Goal: Task Accomplishment & Management: Complete application form

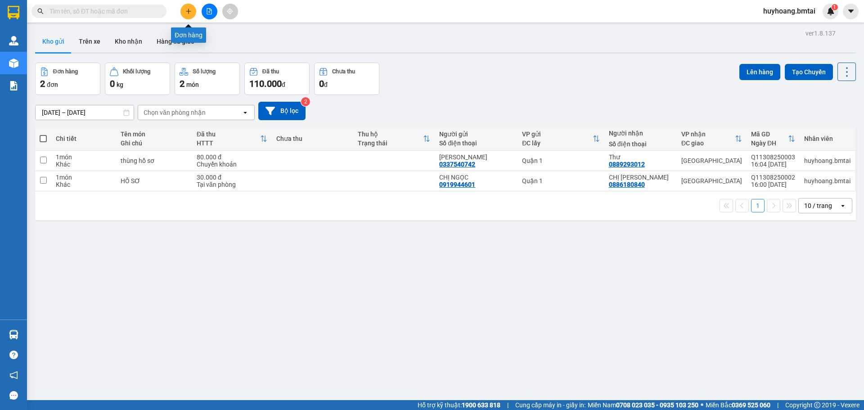
click at [191, 12] on icon "plus" at bounding box center [188, 11] width 6 height 6
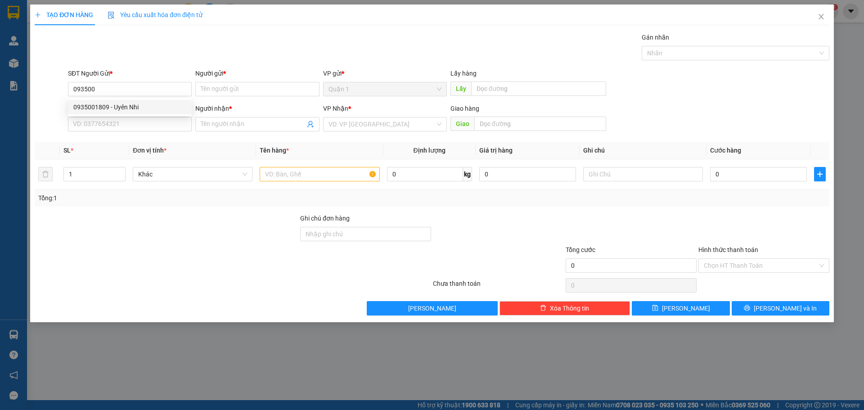
click at [113, 97] on div "SĐT Người Gửi * 093500" at bounding box center [130, 84] width 124 height 32
click at [112, 107] on body "Kết quả tìm kiếm ( 0 ) Bộ lọc No Data huyhoang.bmtai 1 Quản Lý Quản lý khách hà…" at bounding box center [432, 205] width 864 height 410
click at [181, 86] on input "093500" at bounding box center [130, 89] width 124 height 14
click at [129, 105] on div "0935001809 - Uyên Nhi" at bounding box center [129, 107] width 113 height 10
type input "0935001809"
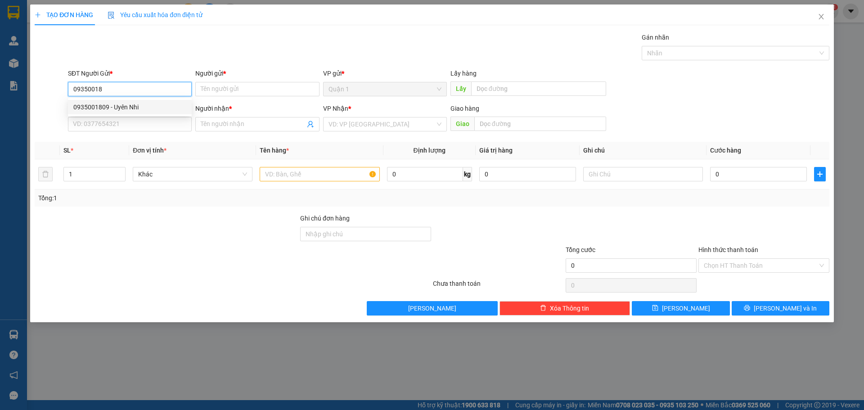
type input "Uyên Nhi"
type input "0935001809"
type input "Uyên Nhi"
type input "30.000"
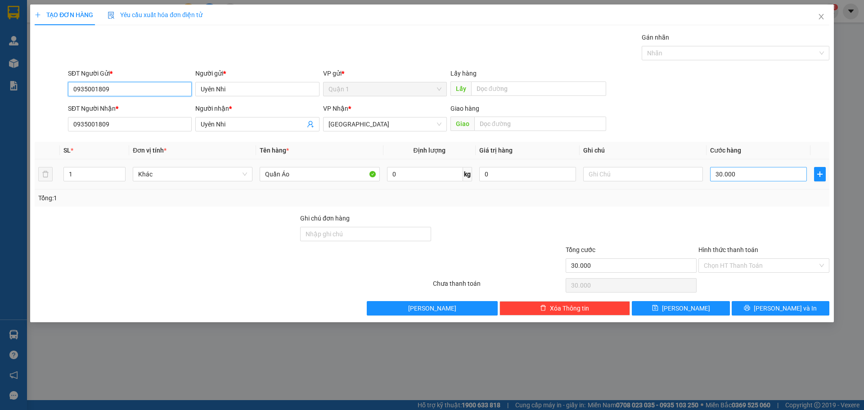
type input "0935001809"
click at [720, 176] on input "30.000" at bounding box center [758, 174] width 97 height 14
type input "4"
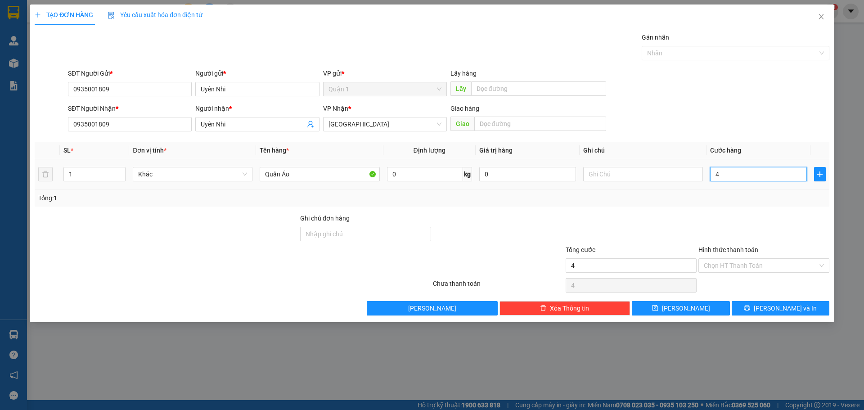
type input "40"
type input "400"
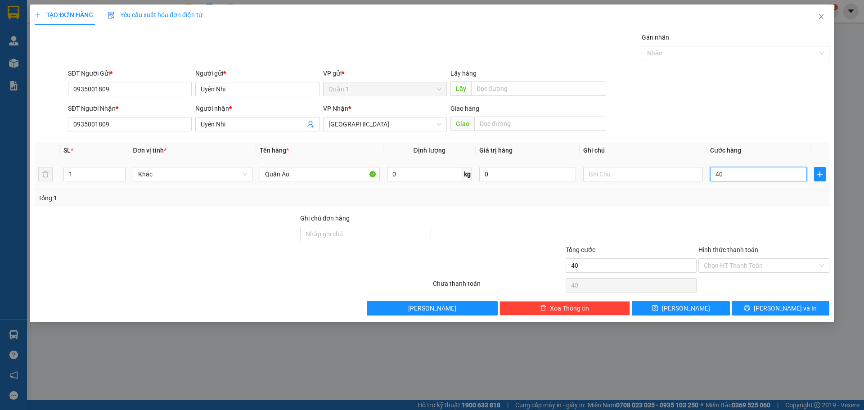
type input "400"
type input "4.000"
type input "40.000"
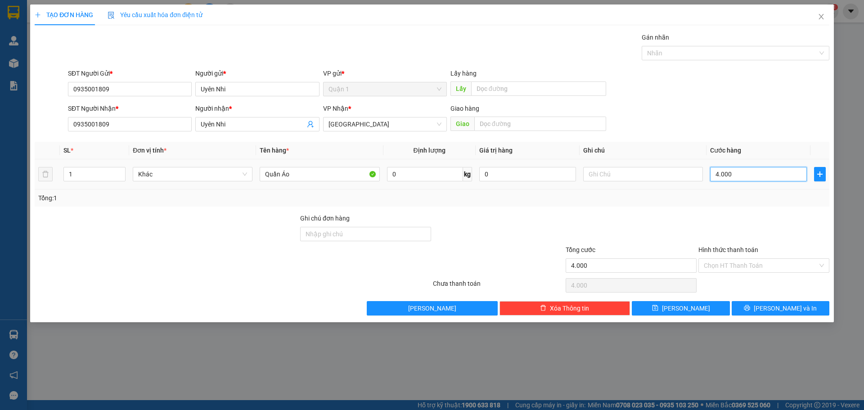
type input "40.000"
click at [725, 229] on div at bounding box center [764, 229] width 133 height 32
click at [789, 315] on button "[PERSON_NAME] và In" at bounding box center [781, 308] width 98 height 14
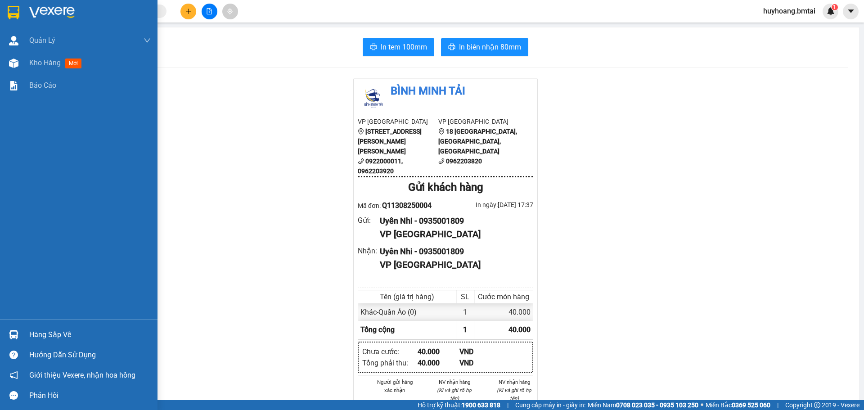
click at [11, 18] on img at bounding box center [14, 13] width 12 height 14
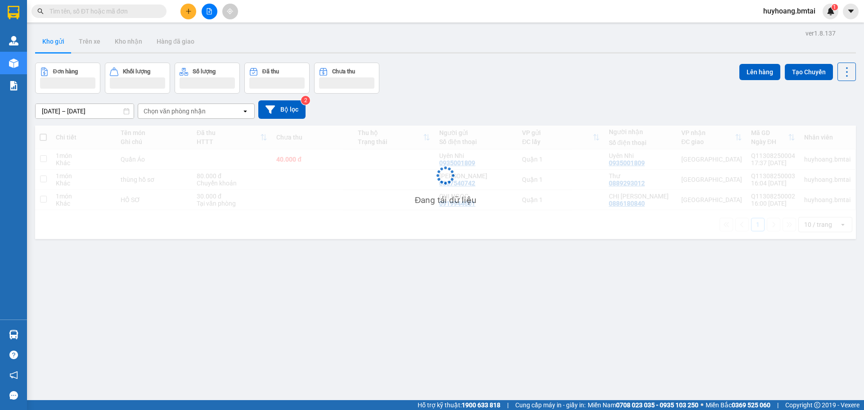
click at [190, 12] on icon "plus" at bounding box center [188, 11] width 6 height 6
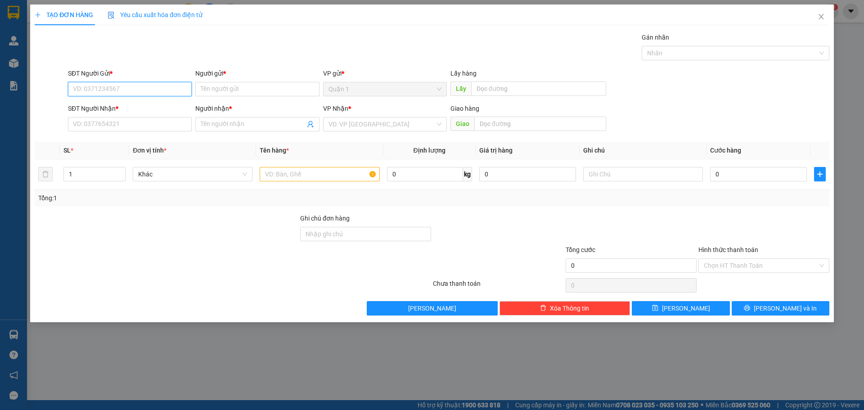
click at [105, 89] on input "SĐT Người Gửi *" at bounding box center [130, 89] width 124 height 14
click at [126, 99] on div "0766629211 0766629211 - a Vương 0766614047 - Hoàng" at bounding box center [130, 114] width 124 height 32
click at [131, 106] on div "SĐT Người Nhận *" at bounding box center [130, 109] width 124 height 10
click at [131, 117] on input "SĐT Người Nhận *" at bounding box center [130, 124] width 124 height 14
click at [154, 88] on input "0766" at bounding box center [130, 89] width 124 height 14
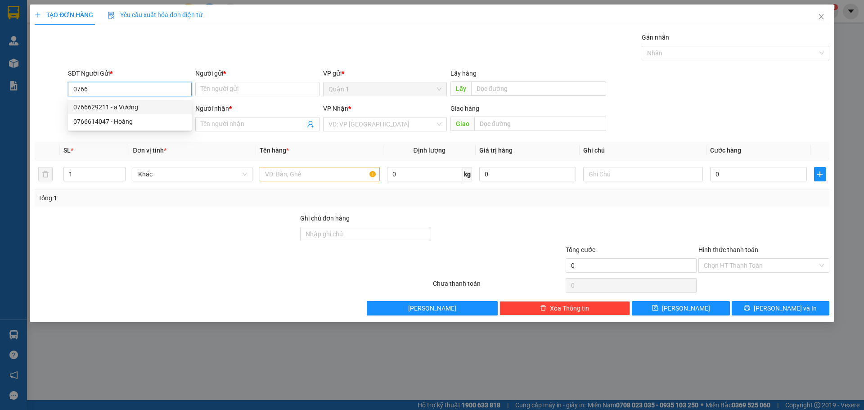
click at [135, 104] on div "0766629211 - a Vương" at bounding box center [129, 107] width 113 height 10
type input "0766629211"
type input "a Vương"
type input "0901491978"
type input "Vinh"
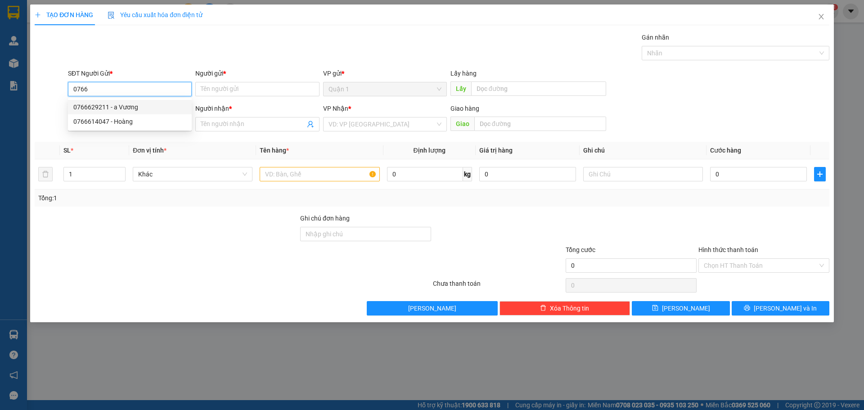
type input "Ck 12/8"
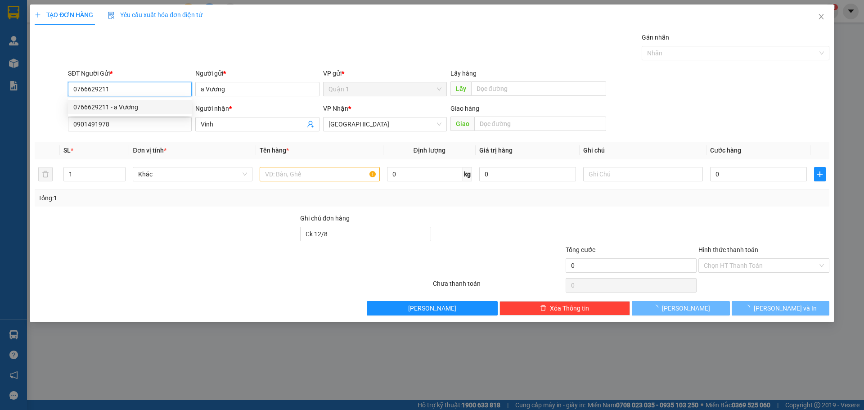
type input "30.000"
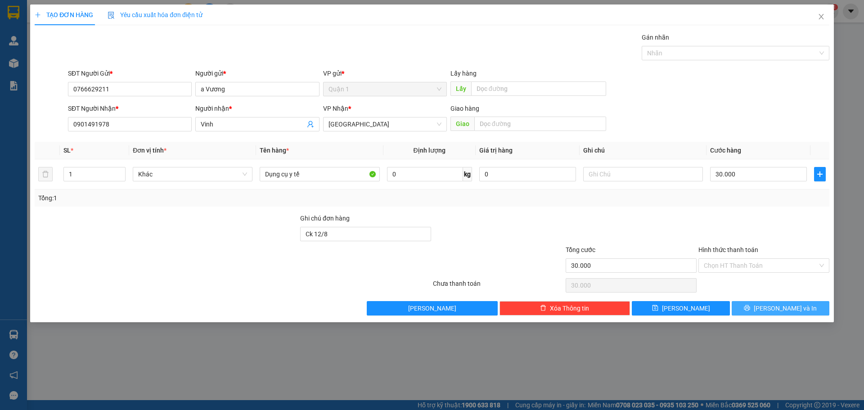
click at [775, 305] on span "[PERSON_NAME] và In" at bounding box center [785, 308] width 63 height 10
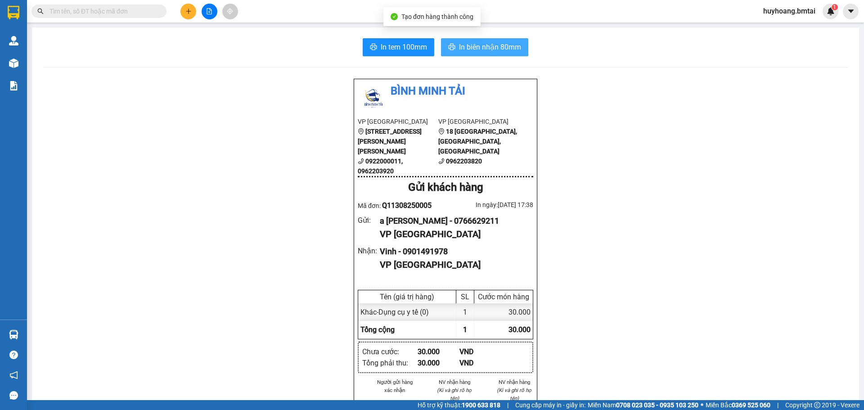
click at [492, 46] on span "In biên nhận 80mm" at bounding box center [490, 46] width 62 height 11
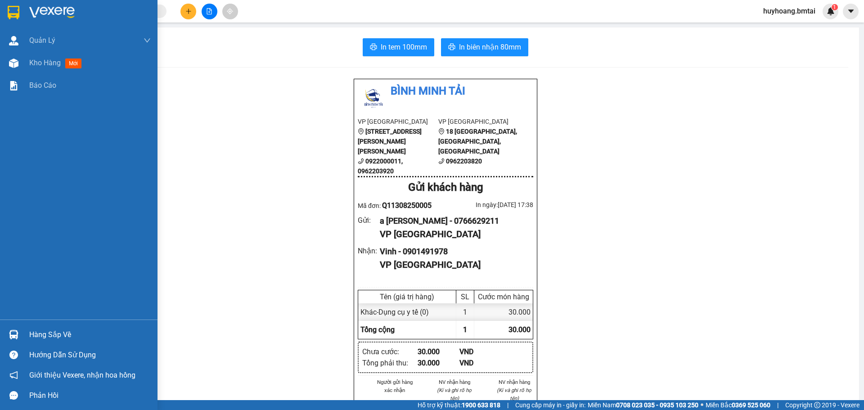
click at [16, 13] on img at bounding box center [14, 13] width 12 height 14
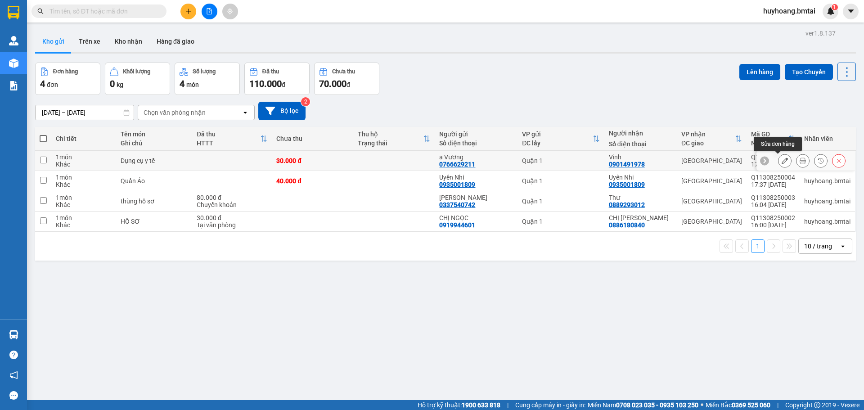
click at [779, 159] on button at bounding box center [785, 161] width 13 height 16
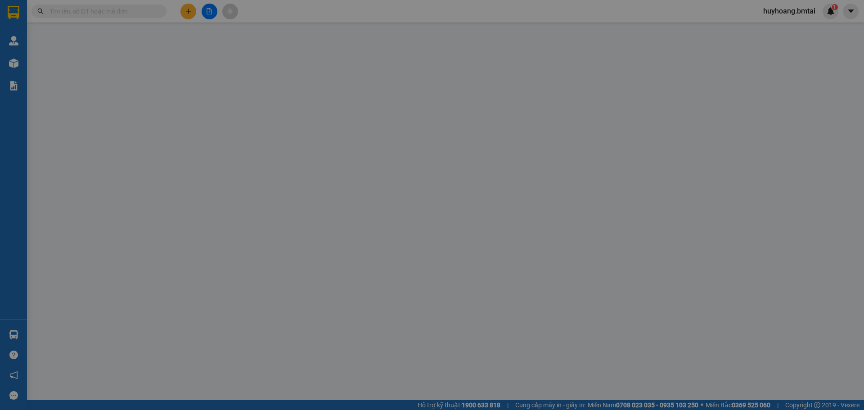
type input "0766629211"
type input "0901491978"
type input "Ck 12/8"
type input "30.000"
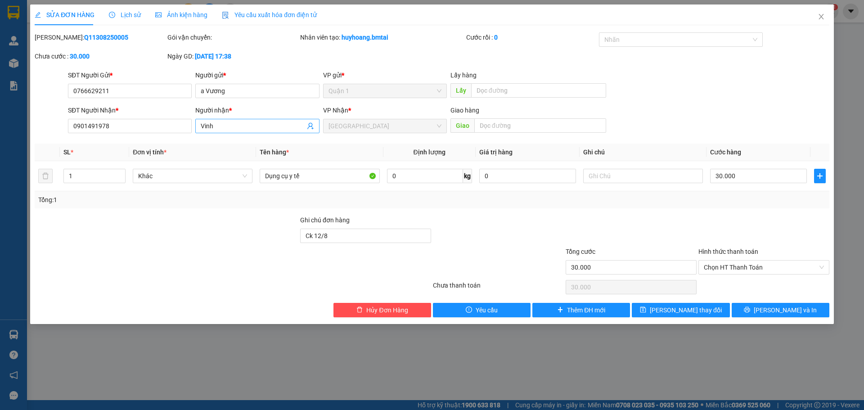
click at [204, 125] on input "Vinh" at bounding box center [253, 126] width 104 height 10
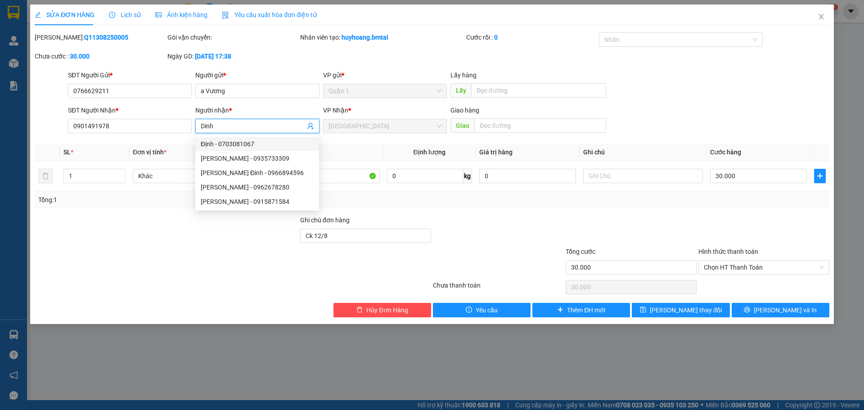
click at [202, 123] on input "Dinh" at bounding box center [253, 126] width 104 height 10
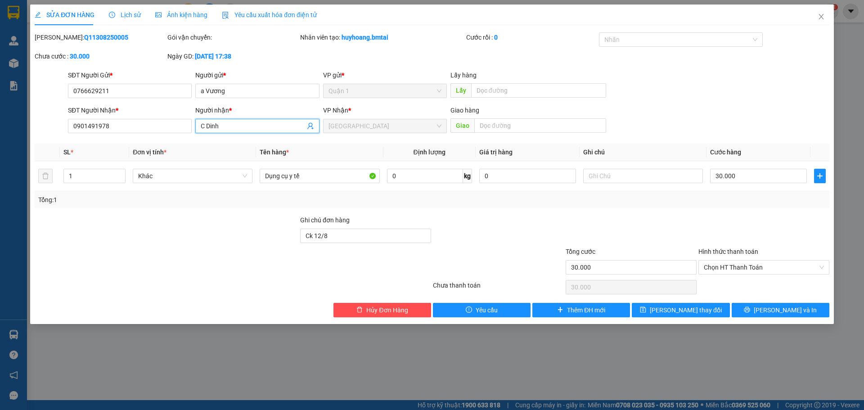
type input "C Dinh"
click at [759, 267] on span "Chọn HT Thanh Toán" at bounding box center [764, 268] width 120 height 14
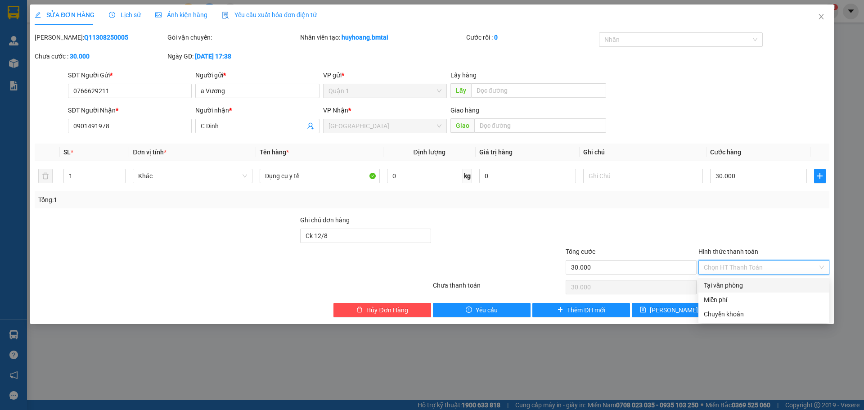
click at [740, 286] on div "Tại văn phòng" at bounding box center [764, 285] width 120 height 10
type input "0"
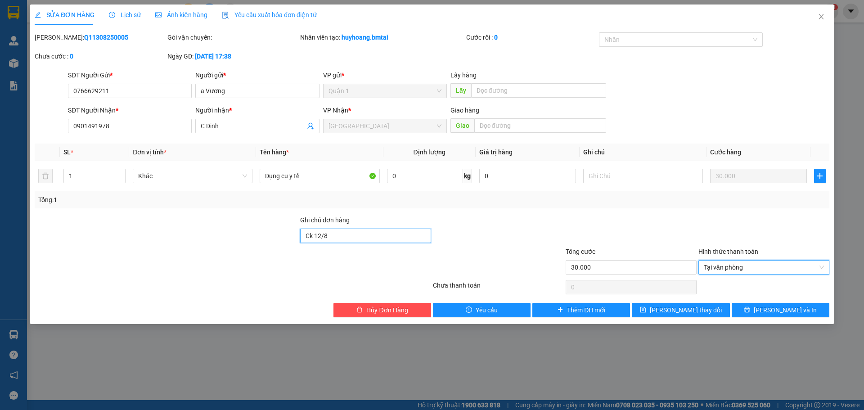
click at [368, 240] on input "Ck 12/8" at bounding box center [365, 236] width 131 height 14
type input "Tm 13/8"
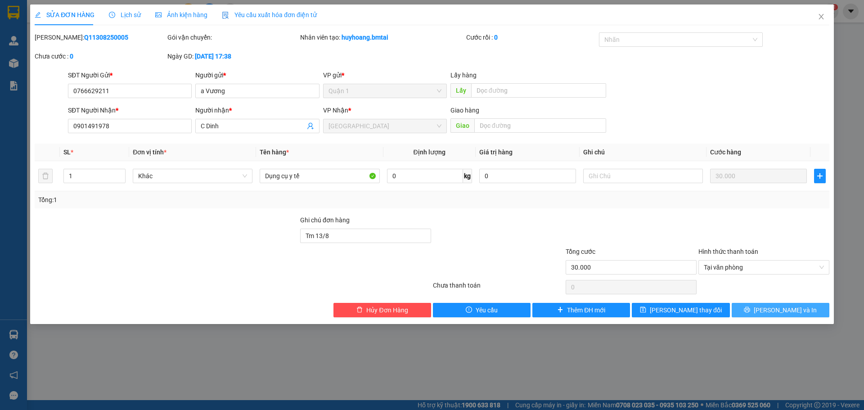
click at [817, 307] on button "[PERSON_NAME] và In" at bounding box center [781, 310] width 98 height 14
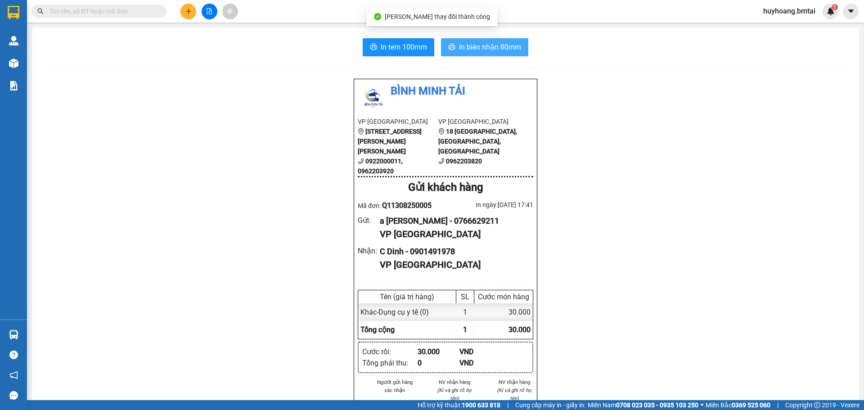
click at [493, 44] on span "In biên nhận 80mm" at bounding box center [490, 46] width 62 height 11
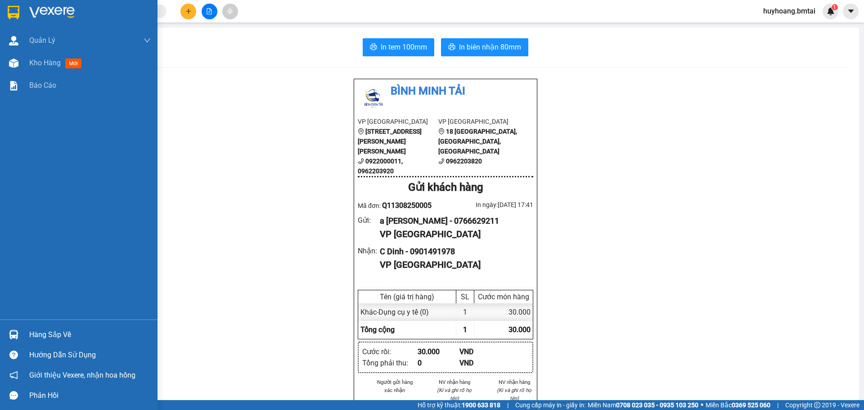
click at [17, 10] on img at bounding box center [14, 13] width 12 height 14
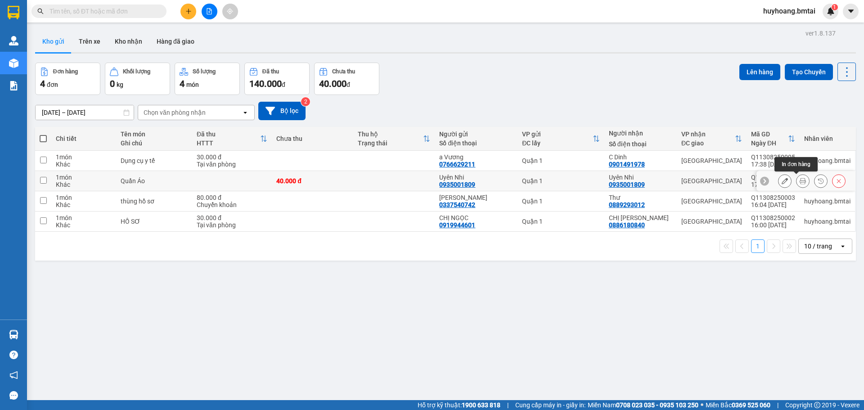
click at [797, 177] on button at bounding box center [803, 181] width 13 height 16
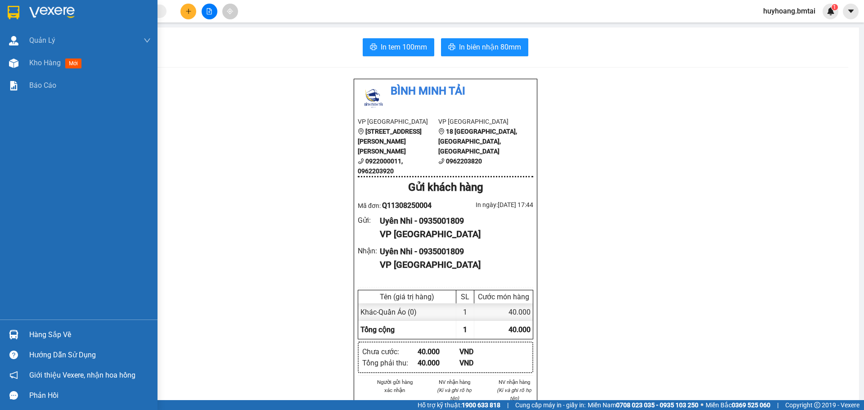
click at [18, 13] on img at bounding box center [14, 13] width 12 height 14
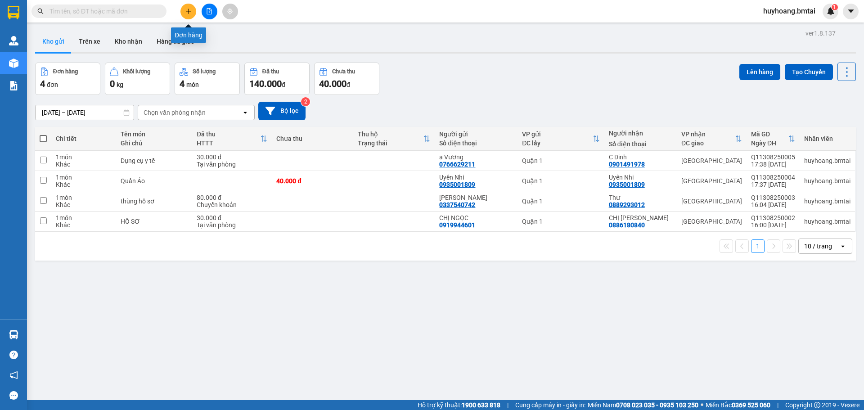
click at [185, 17] on button at bounding box center [189, 12] width 16 height 16
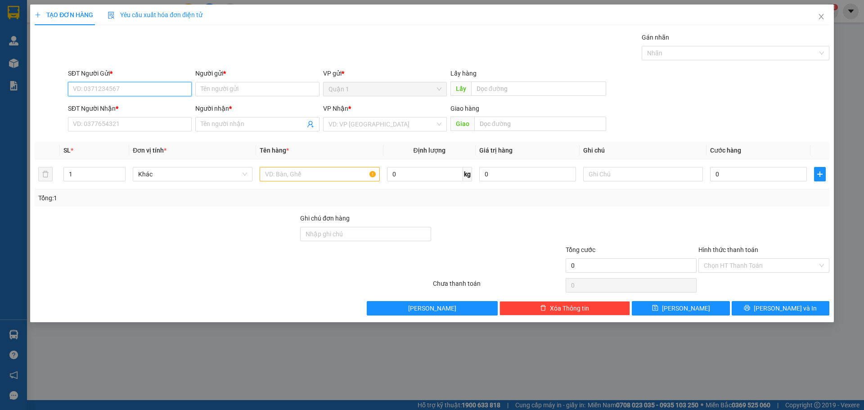
click at [154, 90] on input "SĐT Người Gửi *" at bounding box center [130, 89] width 124 height 14
click at [146, 97] on div "SĐT Người Gửi * 09877" at bounding box center [130, 84] width 124 height 32
click at [145, 101] on form "SĐT Người Gửi * 09877 Người gửi * Tên người gửi VP gửi * [GEOGRAPHIC_DATA] Lấy …" at bounding box center [432, 101] width 795 height 67
click at [155, 92] on input "09877" at bounding box center [130, 89] width 124 height 14
click at [135, 108] on div "0987747951 - anh mạnh" at bounding box center [129, 107] width 113 height 10
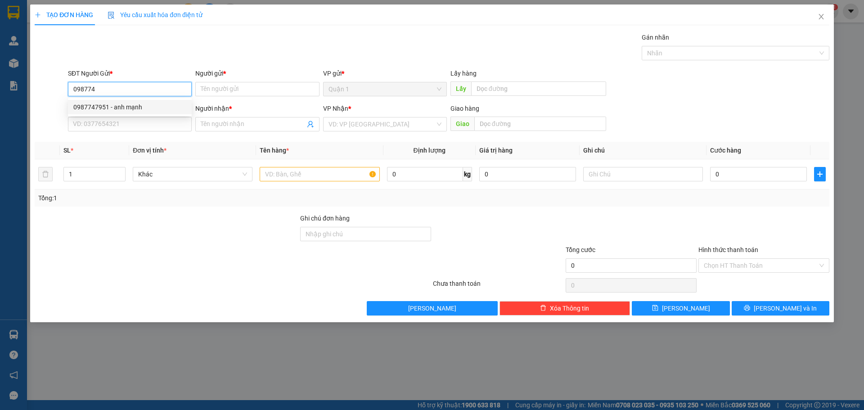
type input "0987747951"
type input "anh mạnh"
type input "0764717646"
type input "hải"
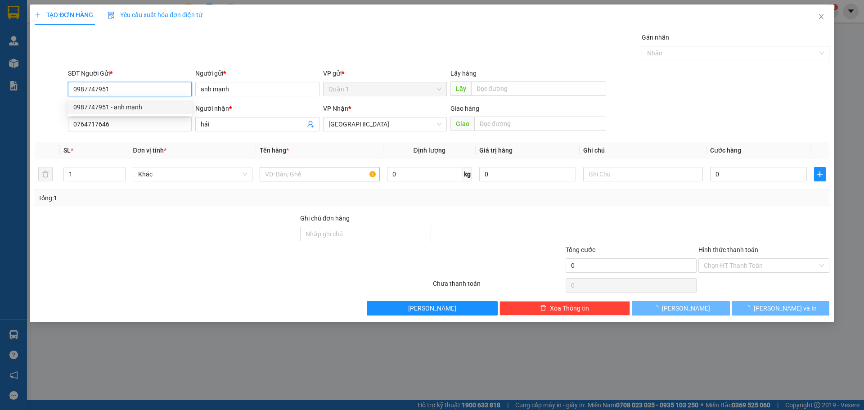
type input "40.000"
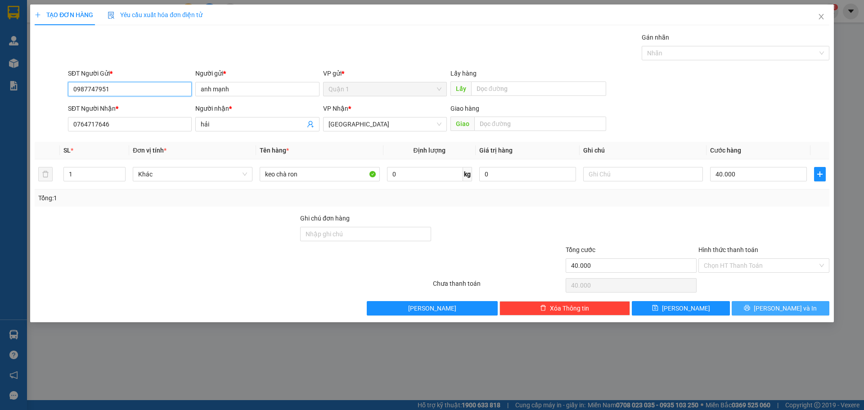
type input "0987747951"
click at [770, 313] on button "[PERSON_NAME] và In" at bounding box center [781, 308] width 98 height 14
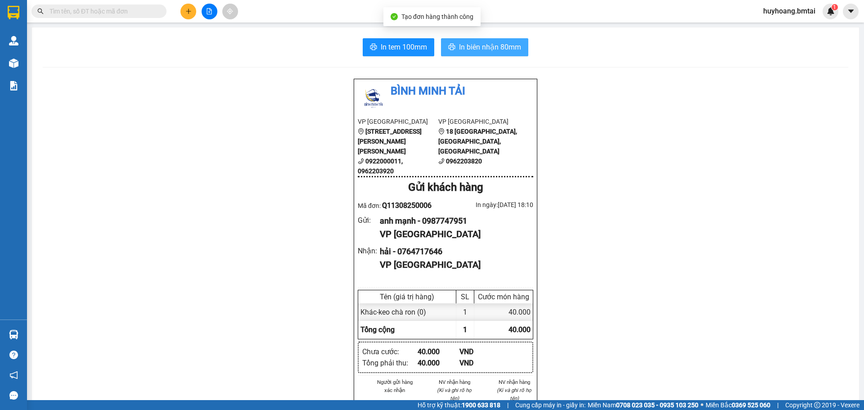
click at [484, 45] on span "In biên nhận 80mm" at bounding box center [490, 46] width 62 height 11
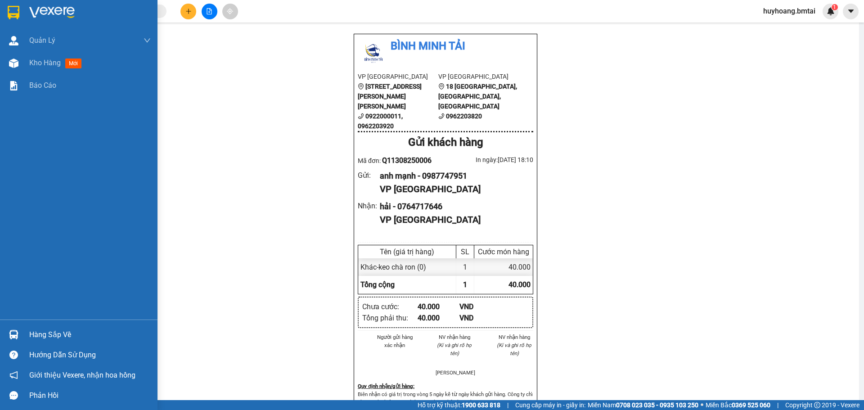
click at [14, 12] on img at bounding box center [14, 13] width 12 height 14
